Goal: Task Accomplishment & Management: Manage account settings

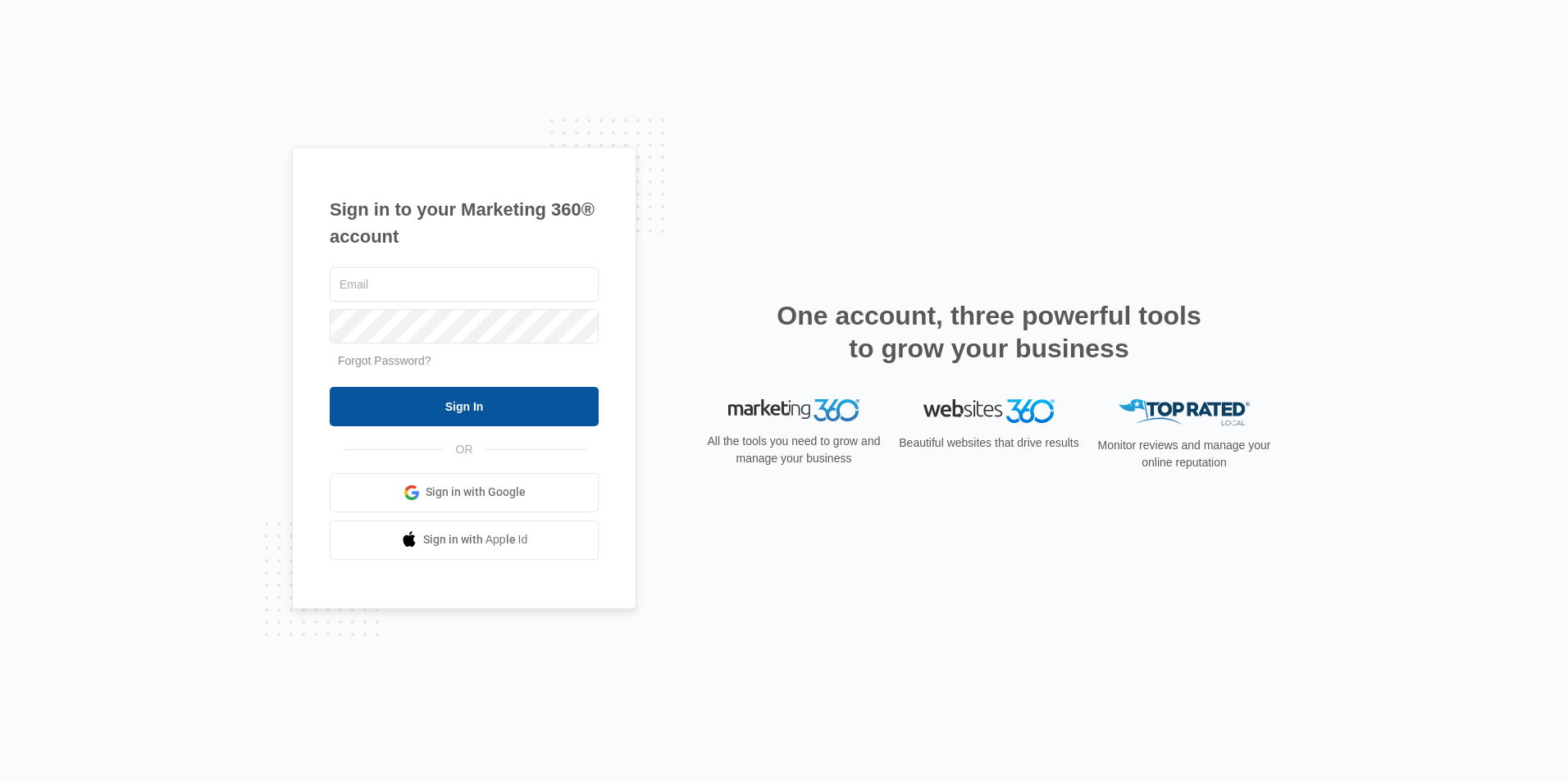
type input "[EMAIL_ADDRESS][DOMAIN_NAME]"
click at [474, 410] on input "Sign In" at bounding box center [464, 406] width 269 height 39
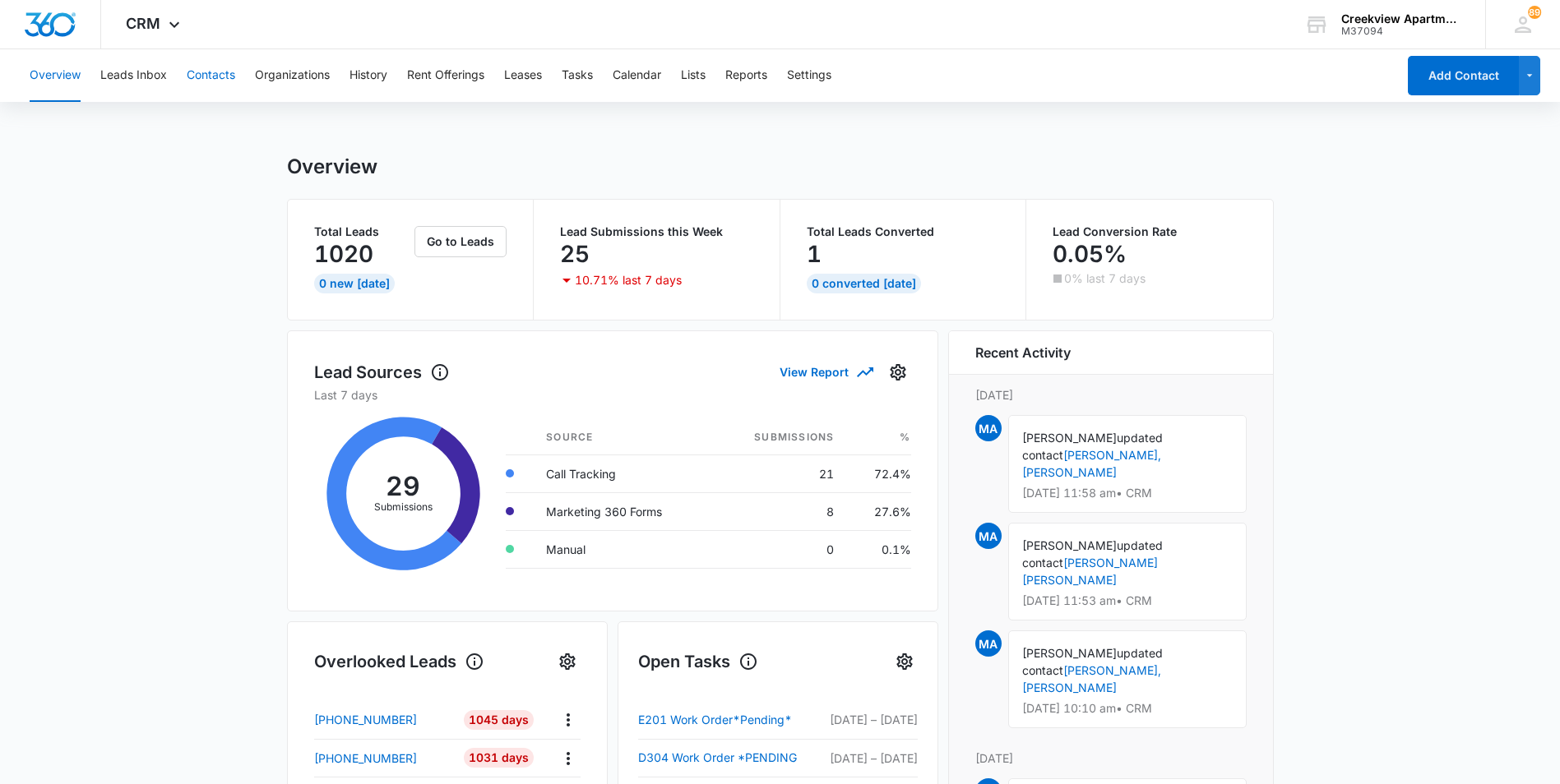
click at [195, 68] on button "Contacts" at bounding box center [210, 75] width 48 height 52
